Goal: Task Accomplishment & Management: Complete application form

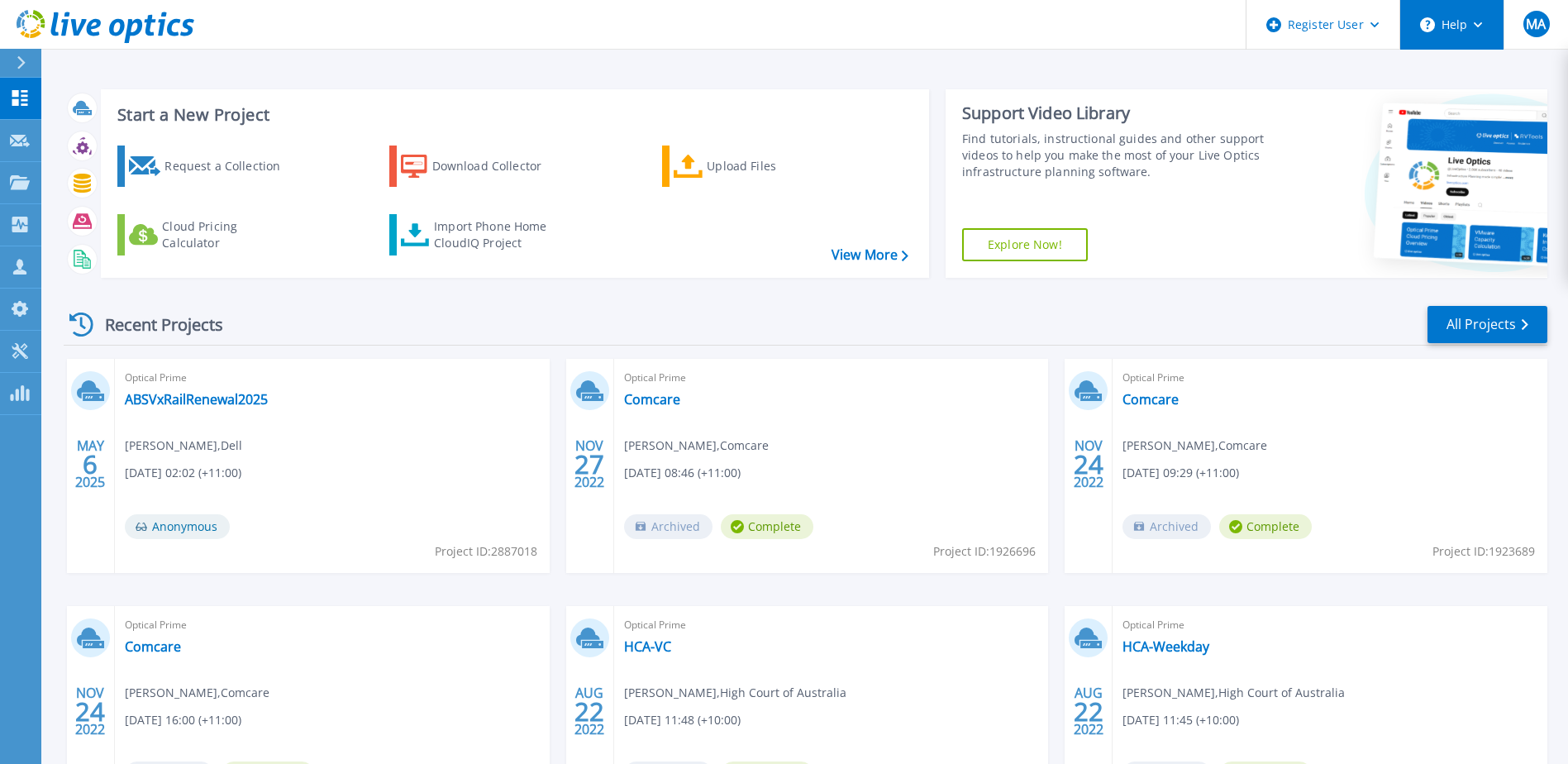
click at [1450, 37] on button "Help" at bounding box center [1451, 25] width 103 height 50
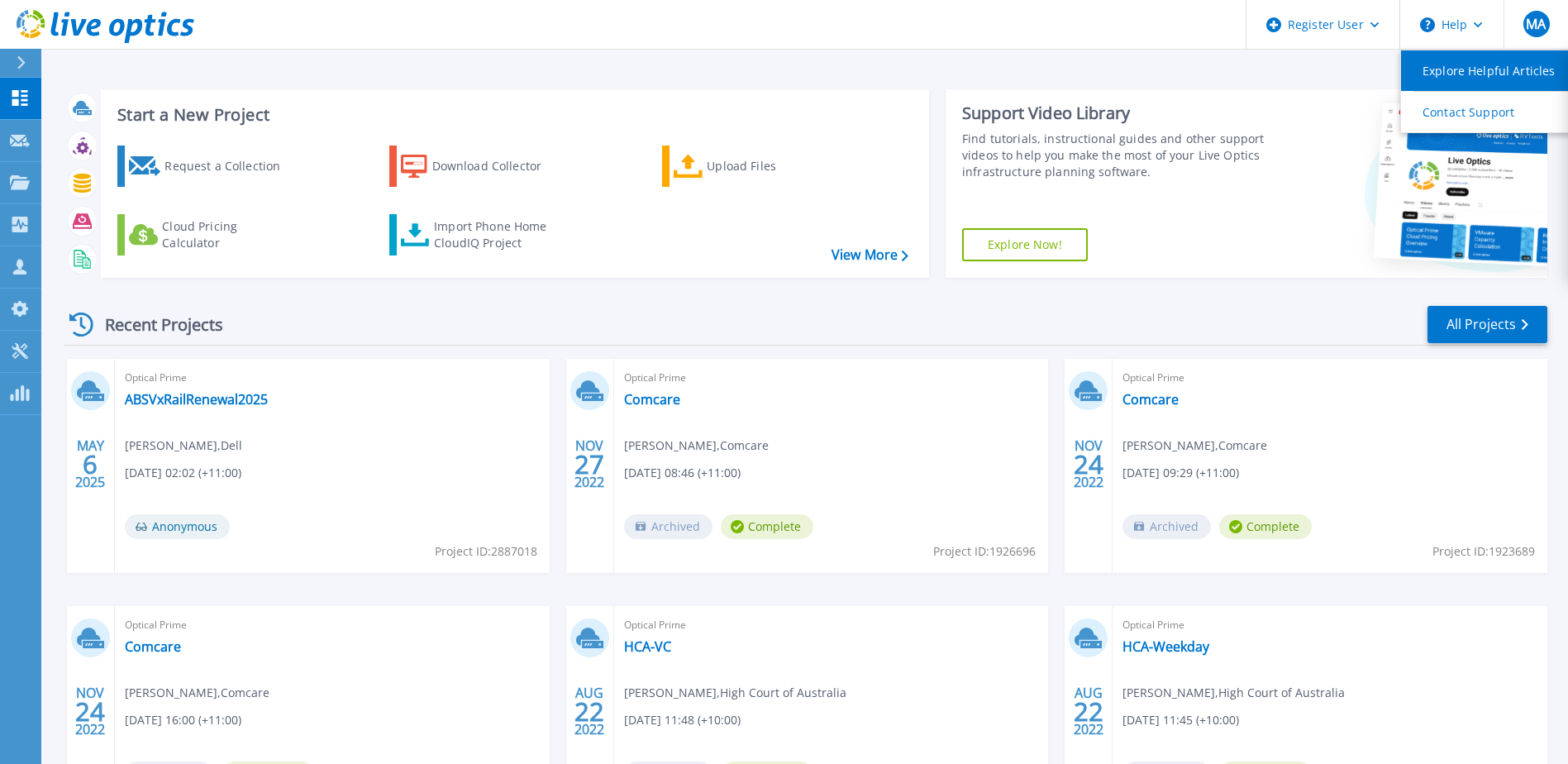
click at [1438, 71] on link "Explore Helpful Articles" at bounding box center [1493, 70] width 184 height 40
click at [1409, 62] on link "Explore Helpful Articles" at bounding box center [1493, 70] width 184 height 40
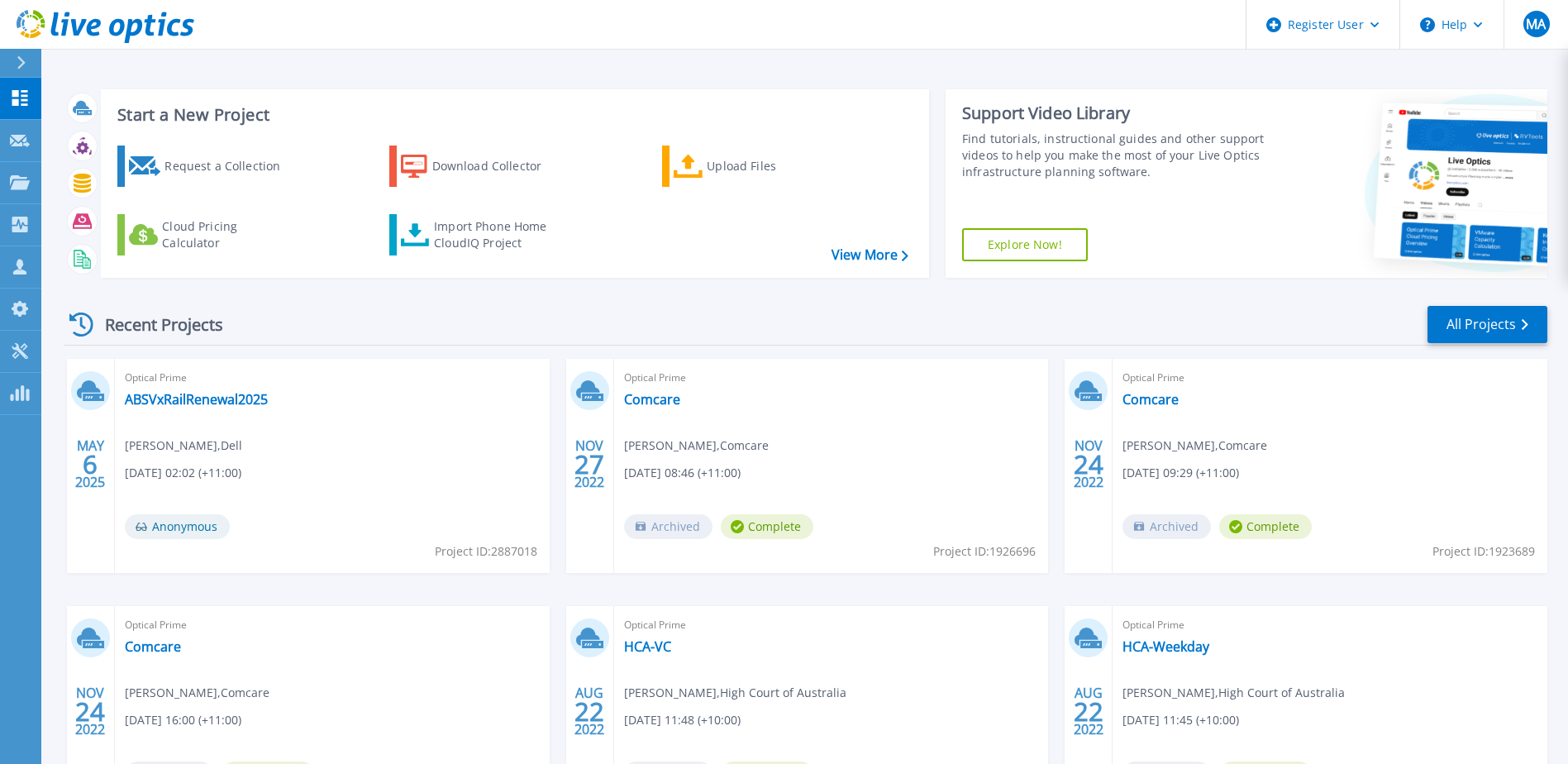
click at [1232, 316] on div "Recent Projects All Projects" at bounding box center [805, 325] width 1483 height 41
click at [1050, 248] on link "Explore Now!" at bounding box center [1024, 244] width 126 height 33
click at [223, 171] on div "Request a Collection" at bounding box center [231, 166] width 132 height 33
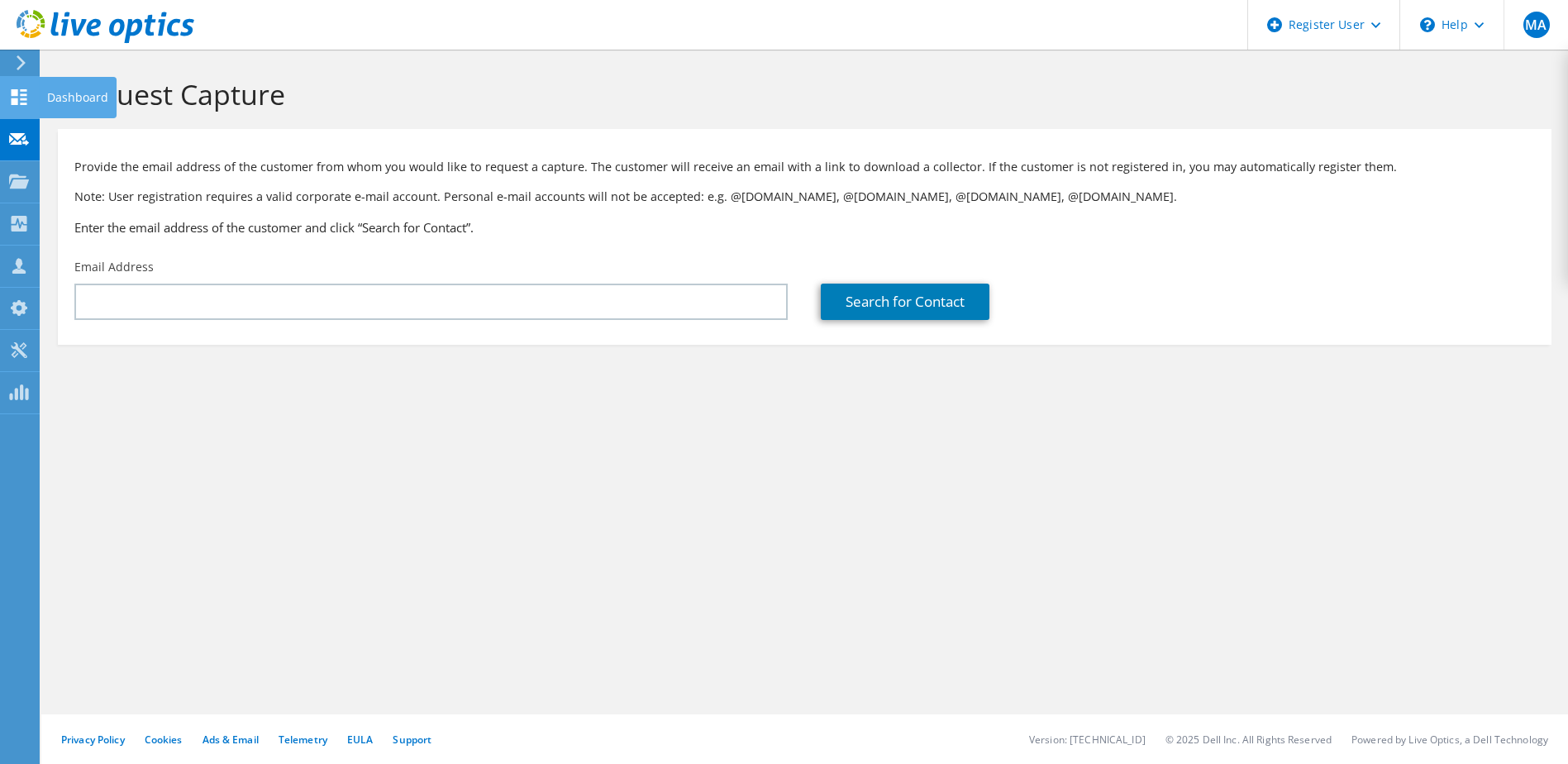
click at [15, 93] on use at bounding box center [20, 97] width 15 height 15
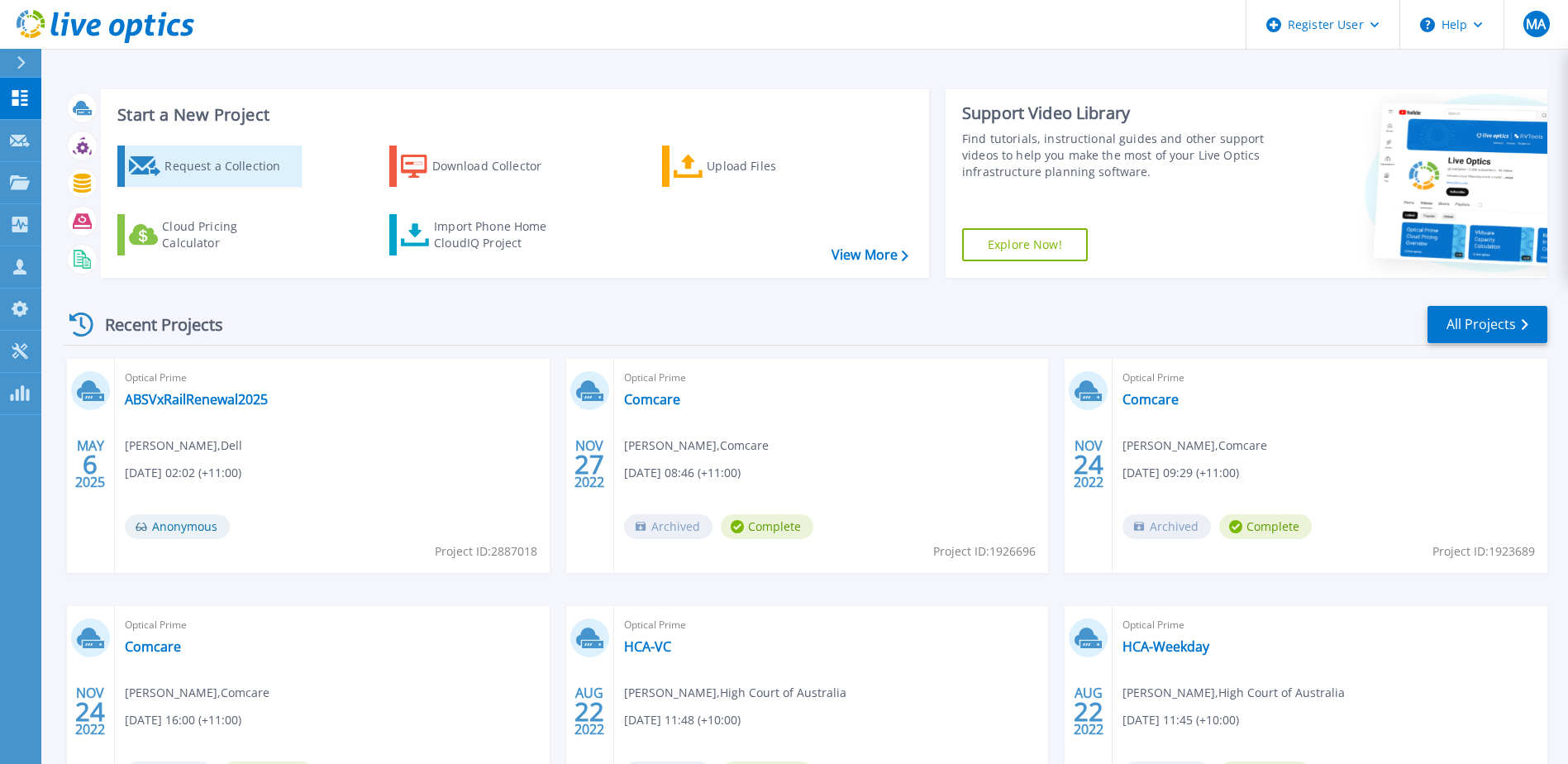
click at [210, 175] on div "Request a Collection" at bounding box center [231, 166] width 132 height 33
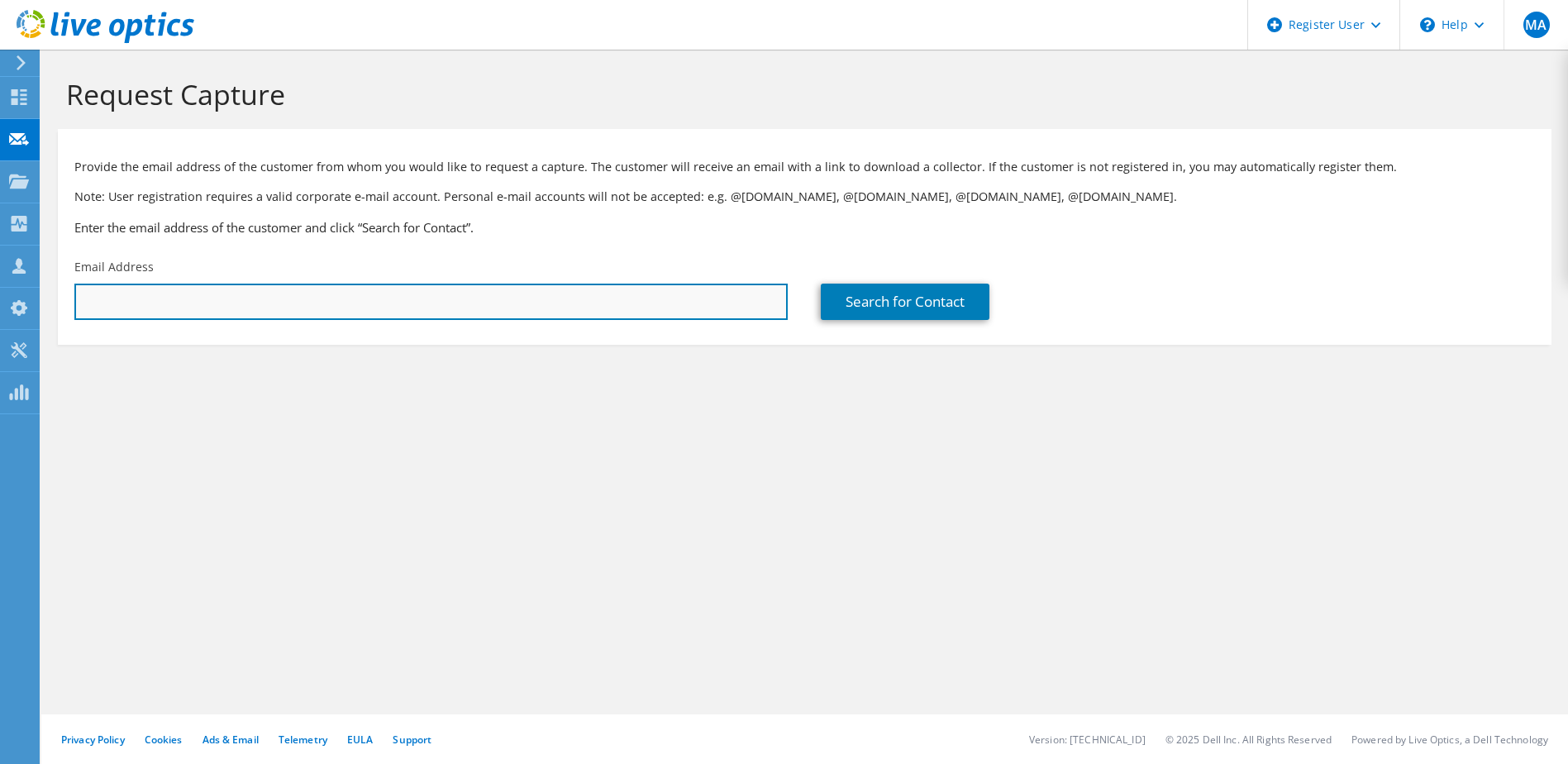
click at [543, 291] on input "text" at bounding box center [430, 302] width 713 height 37
type input "[PERSON_NAME][EMAIL_ADDRESS][DOMAIN_NAME]"
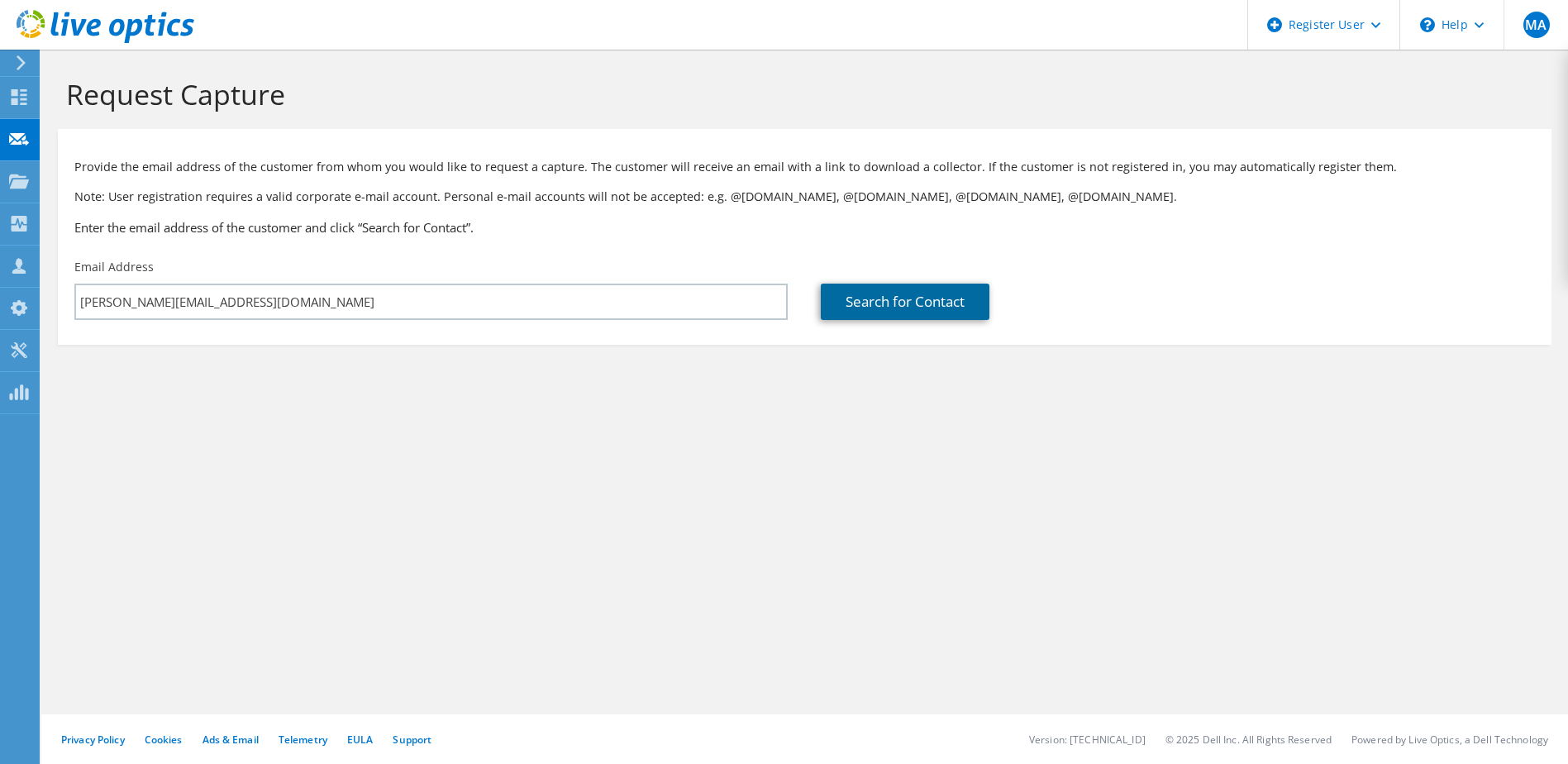
click at [841, 297] on link "Search for Contact" at bounding box center [904, 302] width 168 height 37
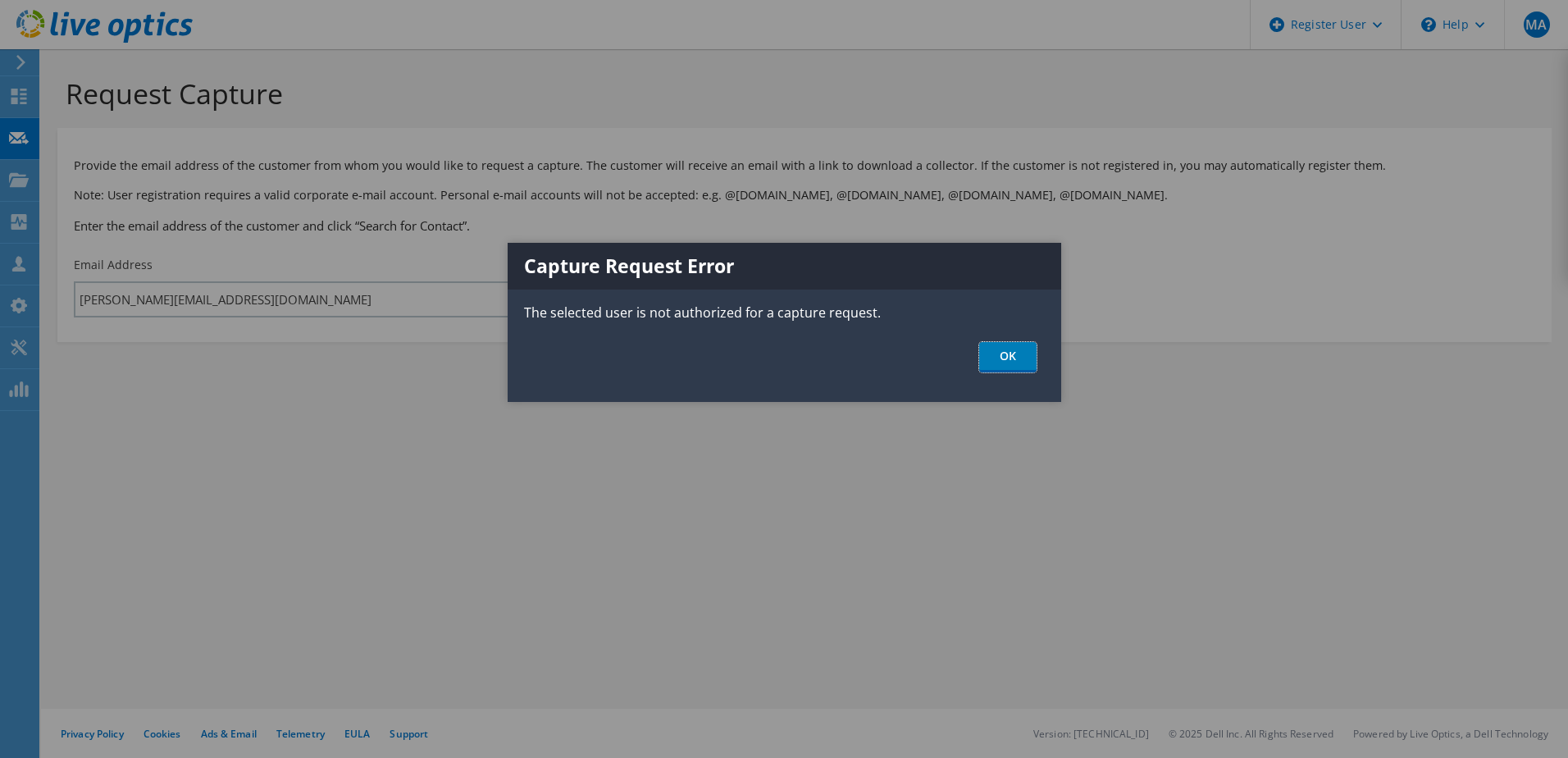
click at [1011, 356] on link "OK" at bounding box center [1008, 358] width 58 height 31
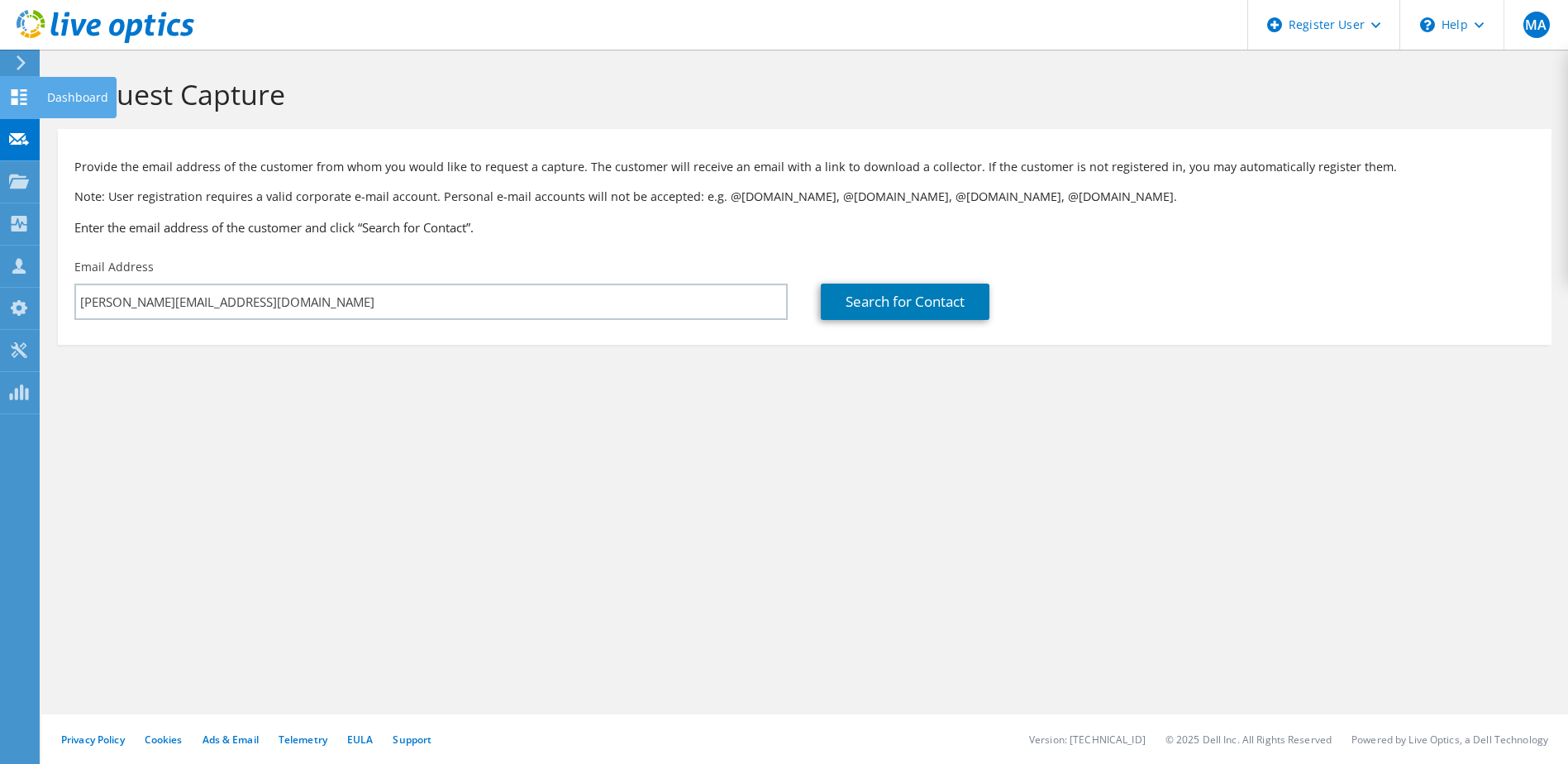
click at [13, 102] on use at bounding box center [20, 97] width 15 height 15
